Goal: Information Seeking & Learning: Learn about a topic

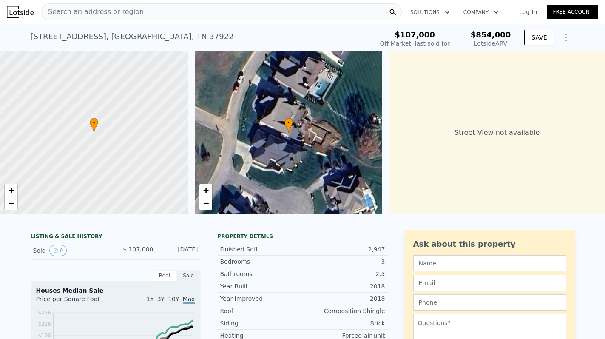
click at [37, 251] on div "Sold 0" at bounding box center [71, 250] width 76 height 11
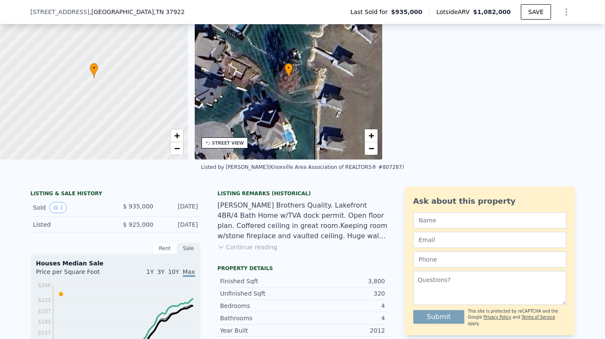
scroll to position [53, 0]
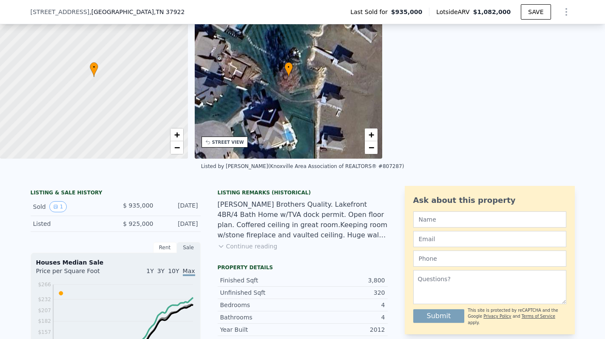
click at [240, 248] on button "Continue reading" at bounding box center [248, 246] width 60 height 9
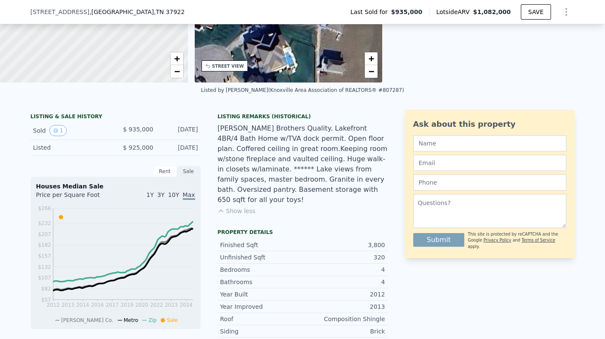
scroll to position [131, 0]
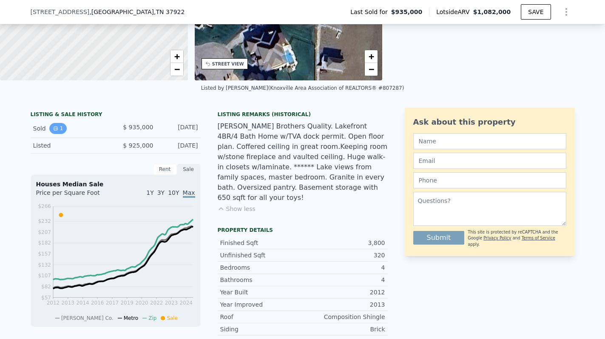
click at [54, 130] on icon "View historical data" at bounding box center [55, 128] width 3 height 3
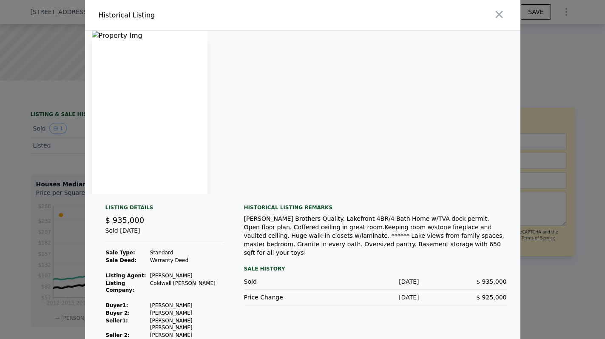
click at [177, 115] on img at bounding box center [150, 112] width 116 height 163
click at [502, 16] on icon "button" at bounding box center [499, 15] width 12 height 12
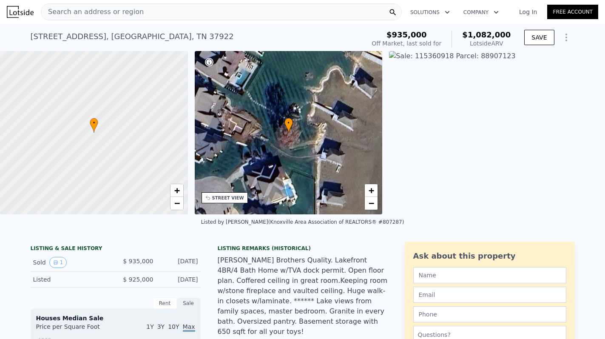
scroll to position [0, 0]
click at [212, 197] on div "STREET VIEW" at bounding box center [228, 198] width 32 height 6
